Goal: Check status: Check status

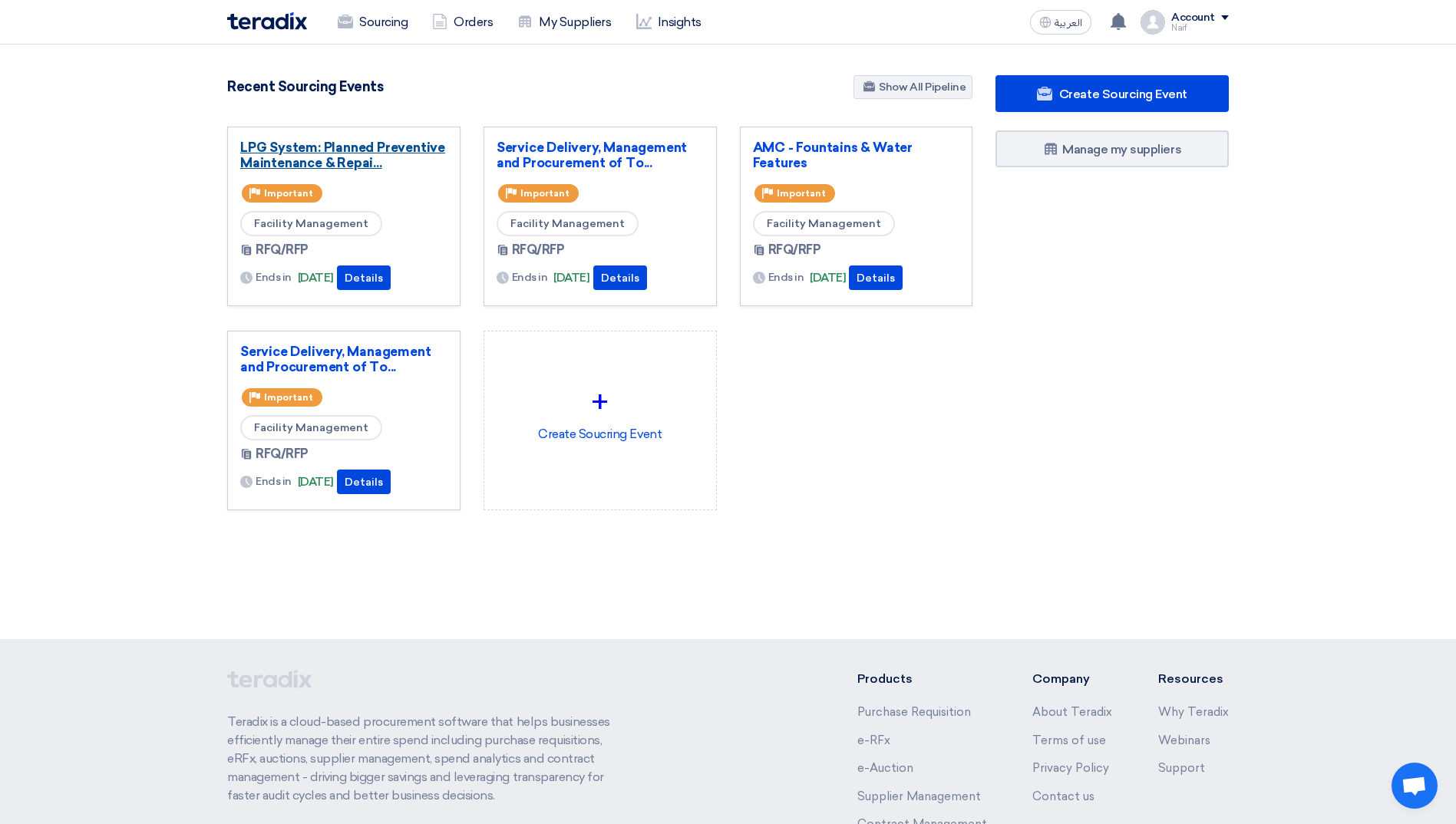
click at [323, 148] on link "LPG System: Planned Preventive Maintenance & Repai..." at bounding box center [344, 155] width 207 height 31
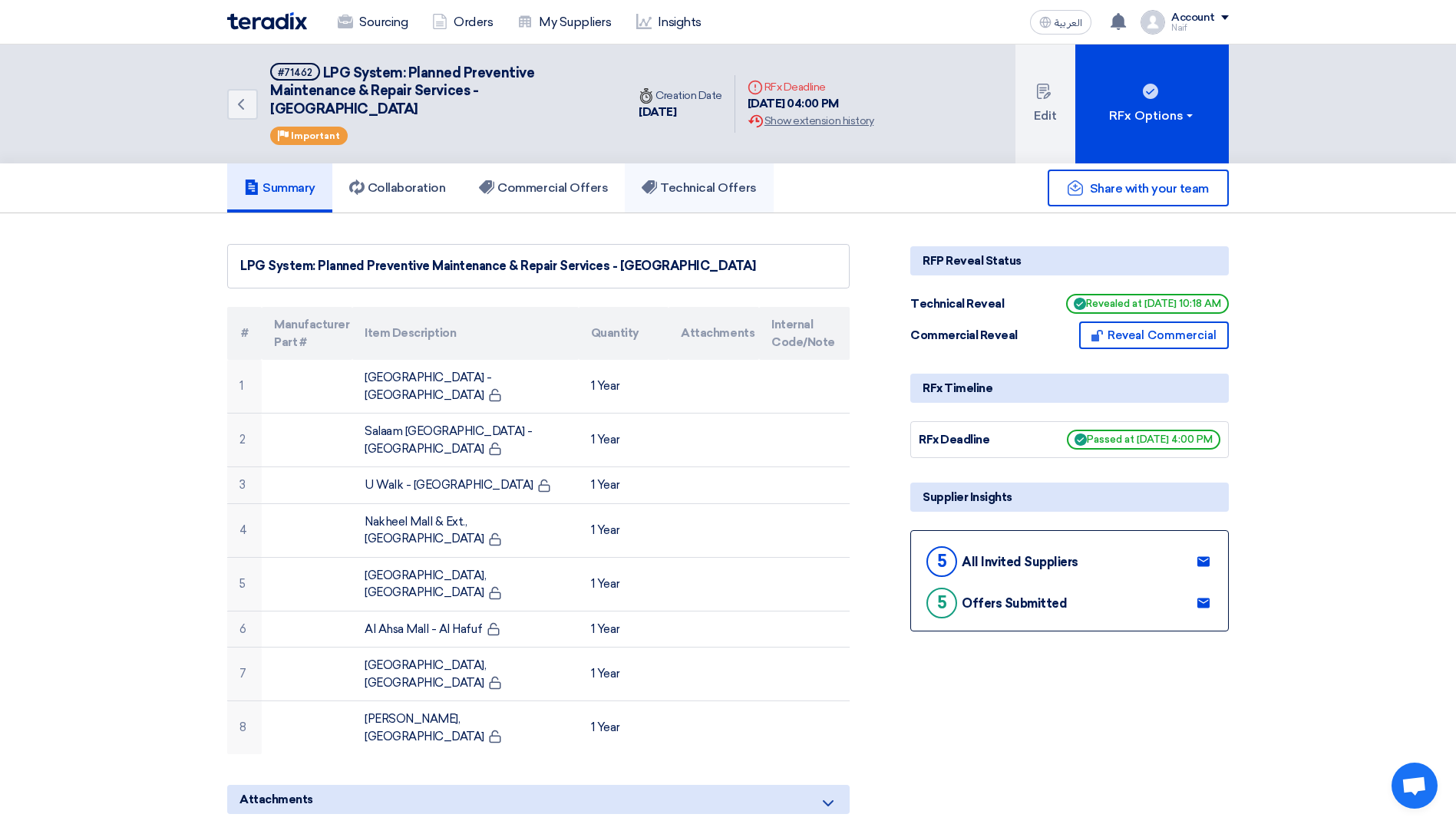
click at [667, 196] on h5 "Technical Offers" at bounding box center [699, 188] width 114 height 15
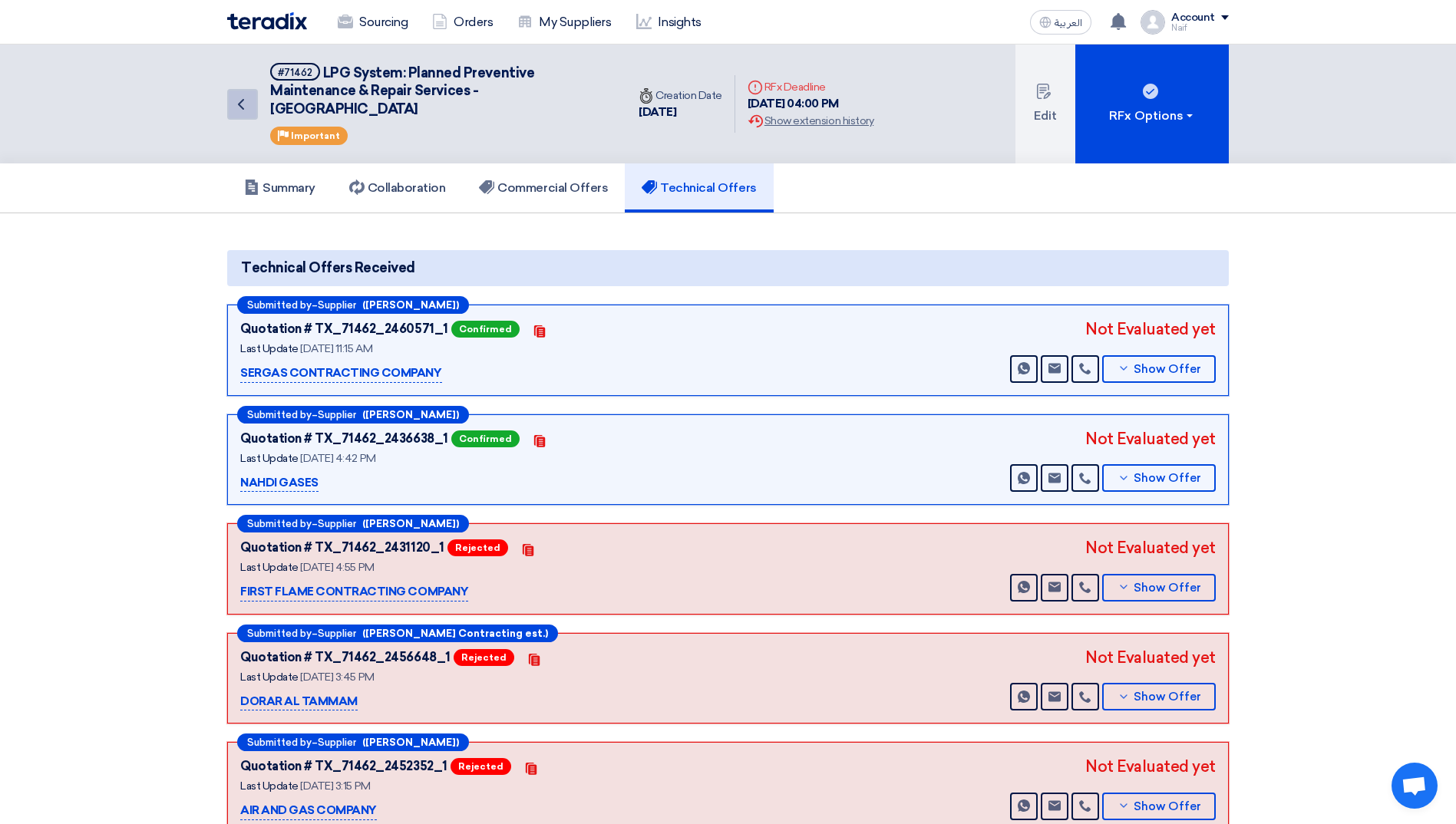
click at [241, 102] on use at bounding box center [241, 104] width 6 height 11
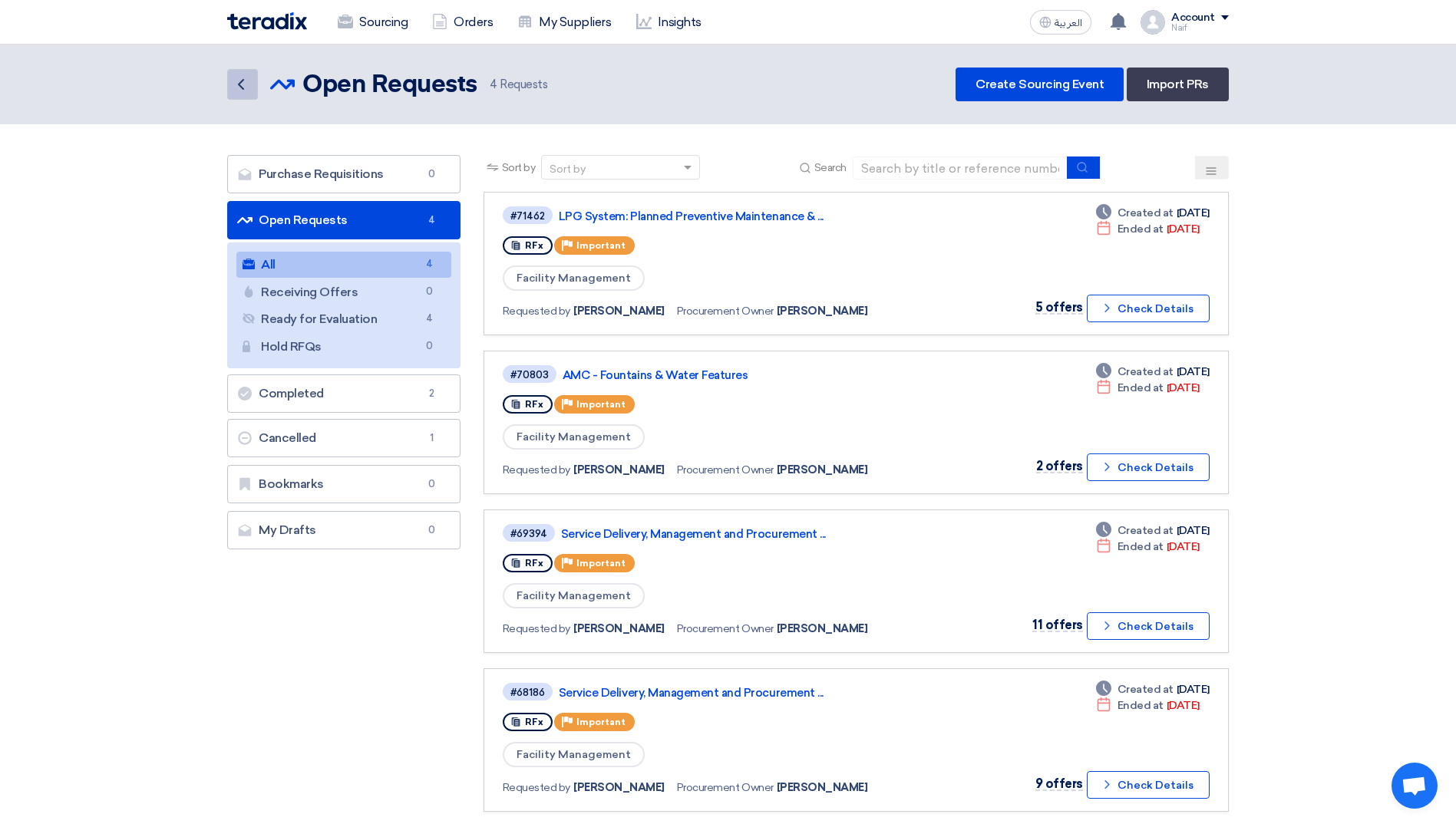
click at [244, 87] on icon "Back" at bounding box center [241, 84] width 18 height 18
